Goal: Find specific page/section: Find specific page/section

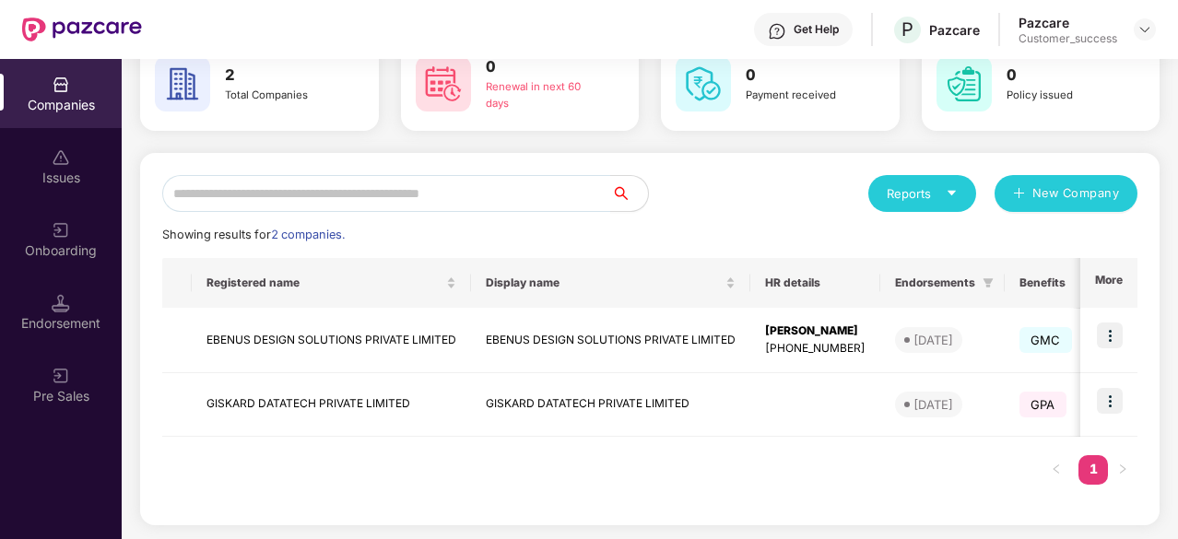
scroll to position [102, 0]
click at [1112, 331] on img at bounding box center [1110, 336] width 26 height 26
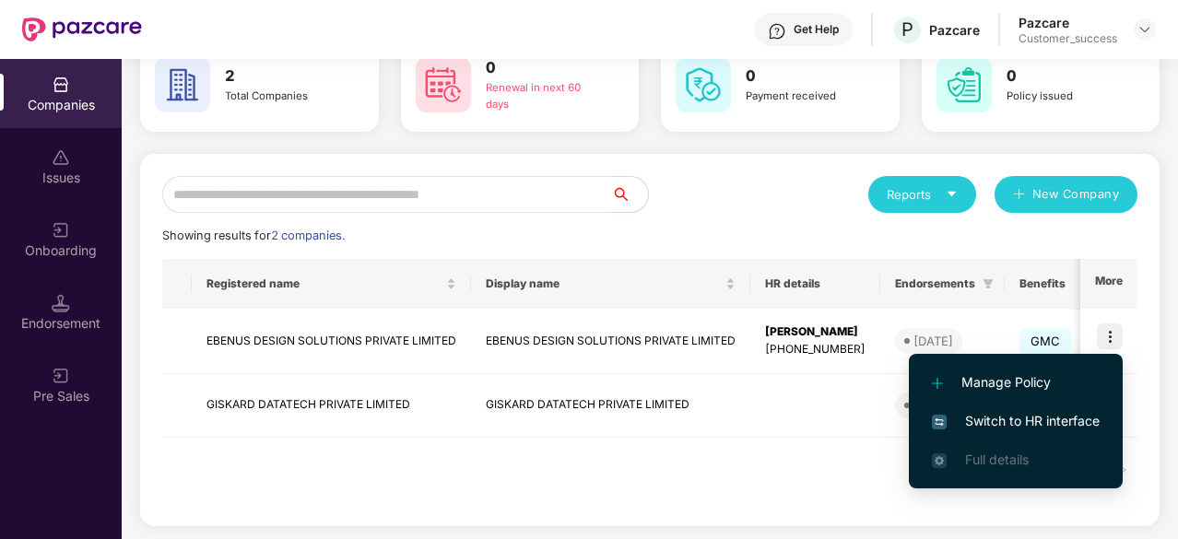
click at [997, 416] on span "Switch to HR interface" at bounding box center [1016, 421] width 168 height 20
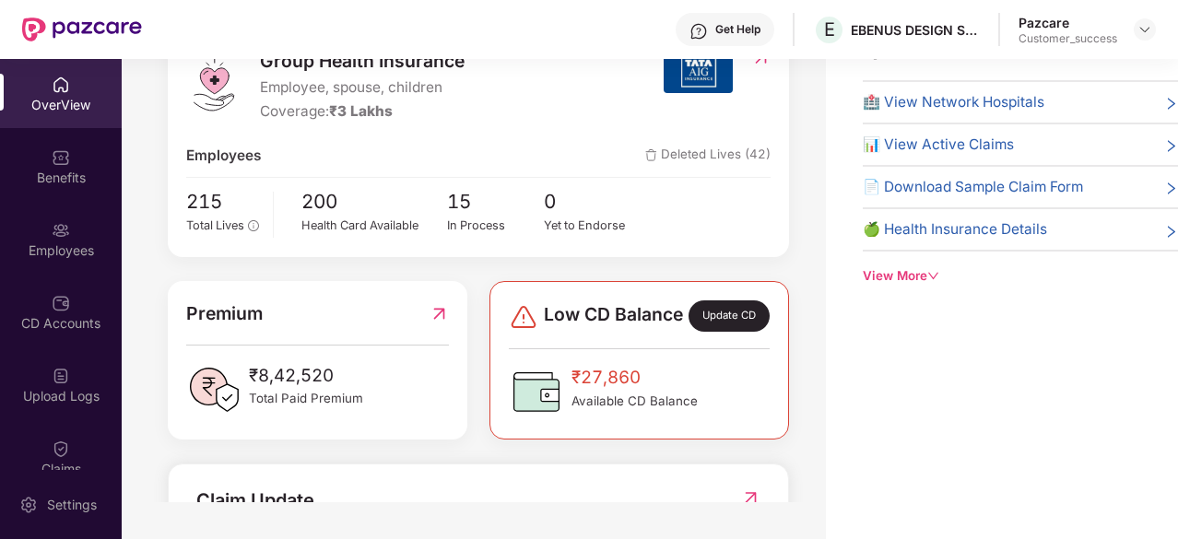
scroll to position [206, 0]
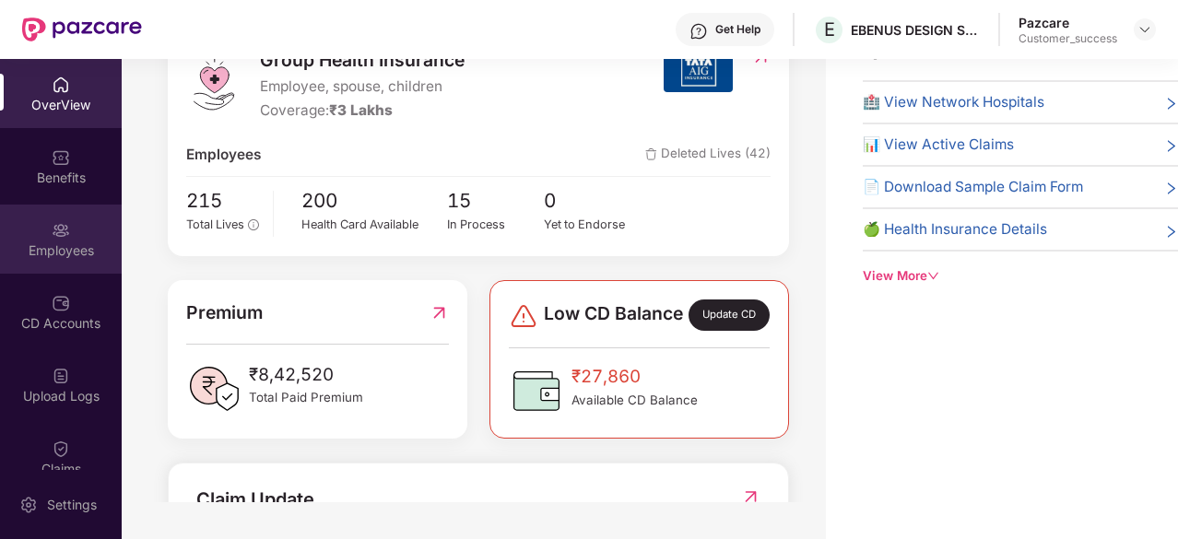
click at [70, 237] on div "Employees" at bounding box center [61, 239] width 122 height 69
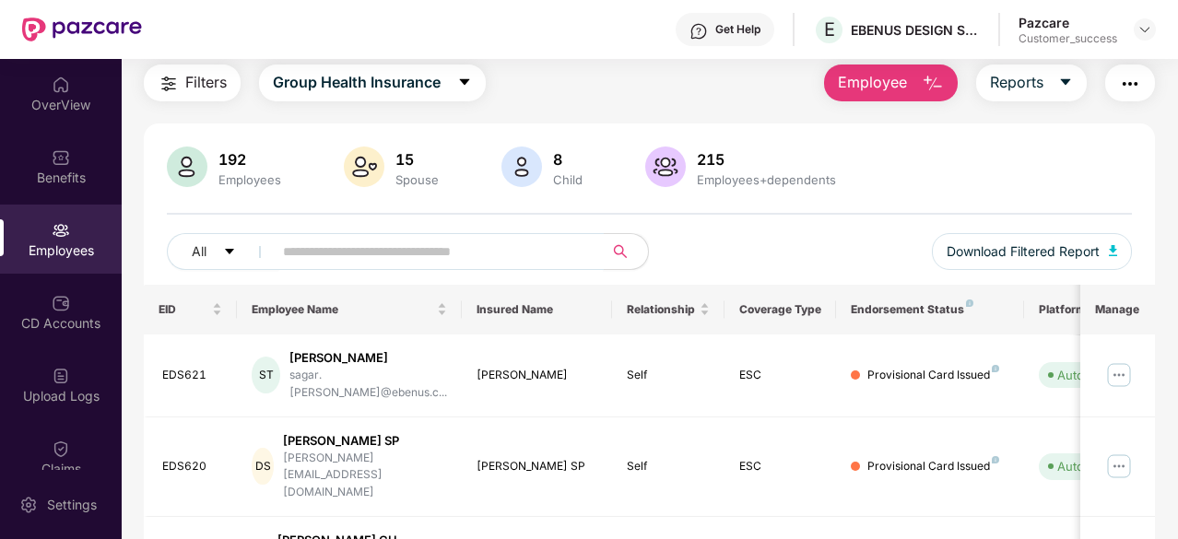
click at [365, 261] on input "text" at bounding box center [431, 252] width 296 height 28
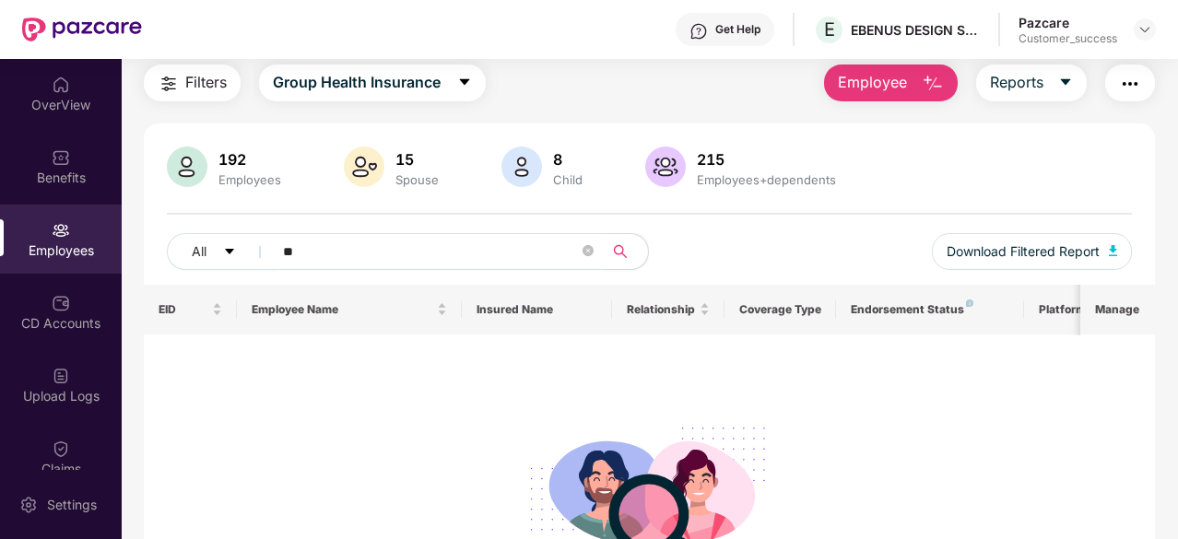
type input "*"
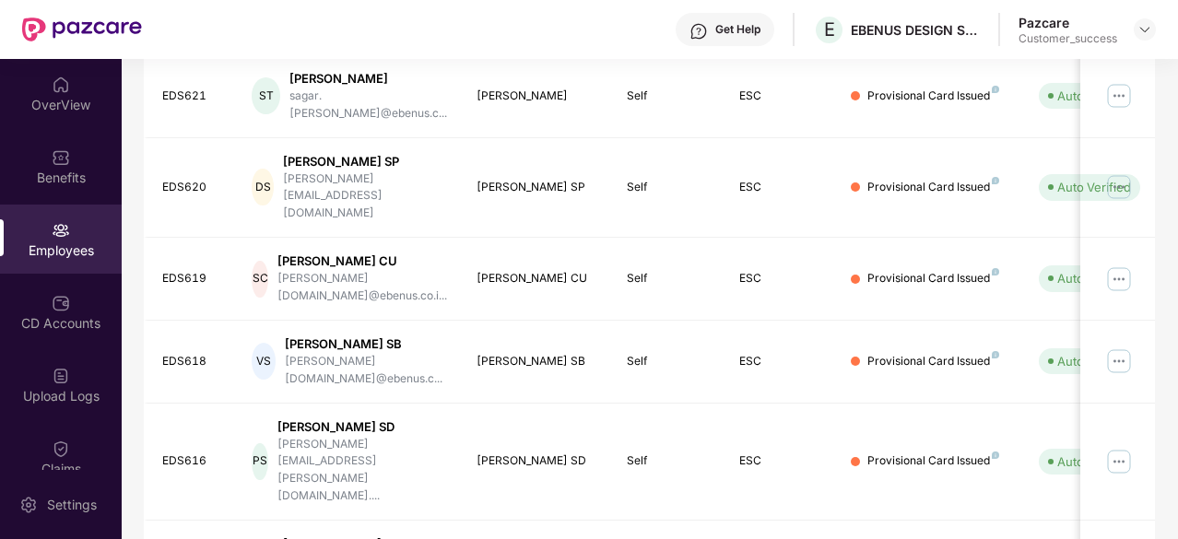
scroll to position [381, 0]
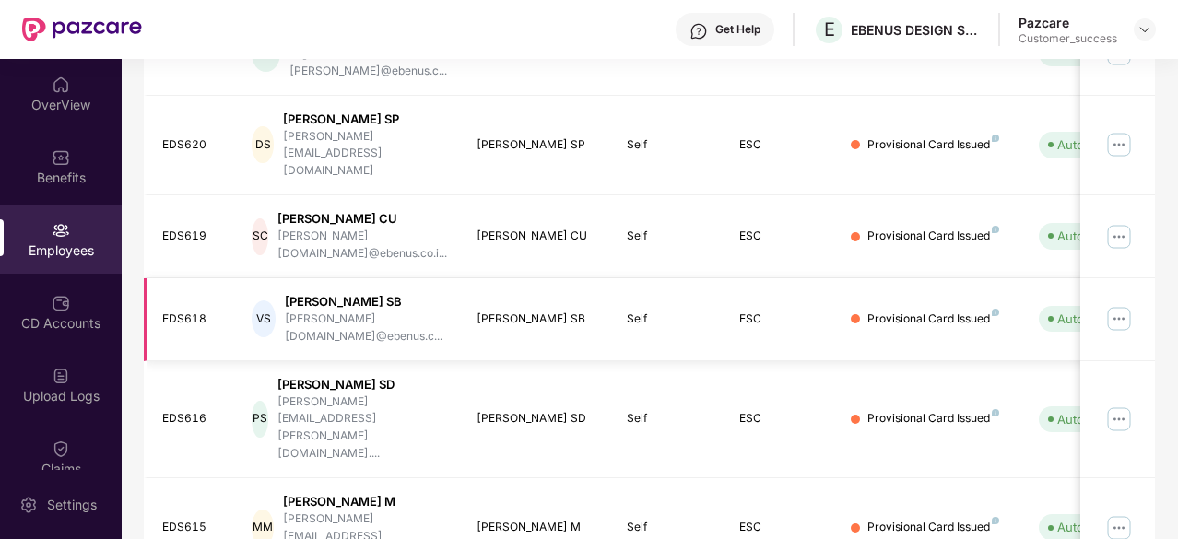
click at [1116, 304] on img at bounding box center [1118, 318] width 29 height 29
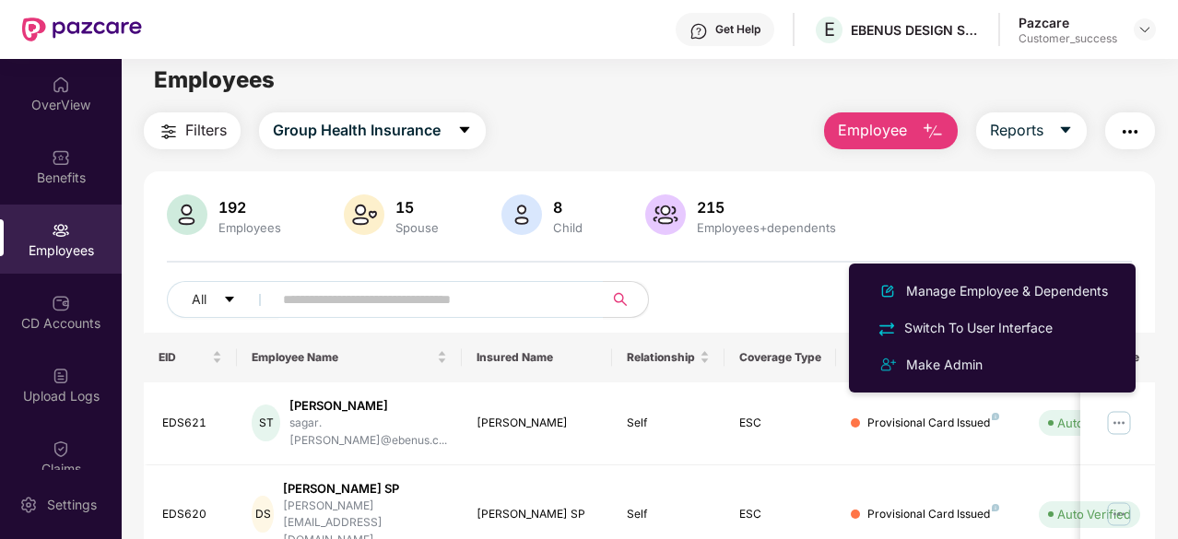
scroll to position [4, 0]
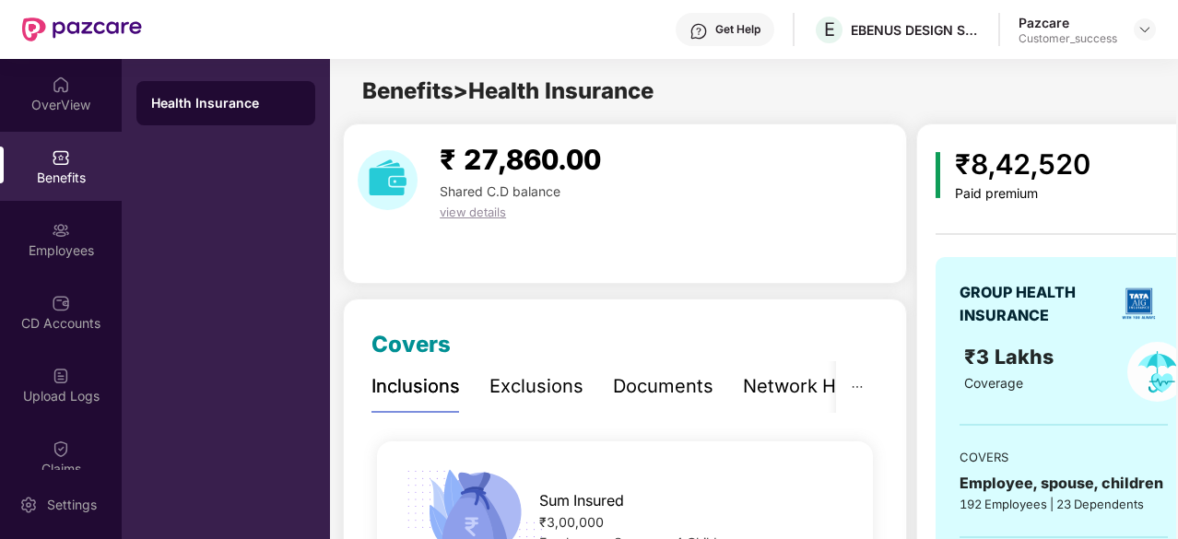
scroll to position [59, 0]
